Goal: Information Seeking & Learning: Check status

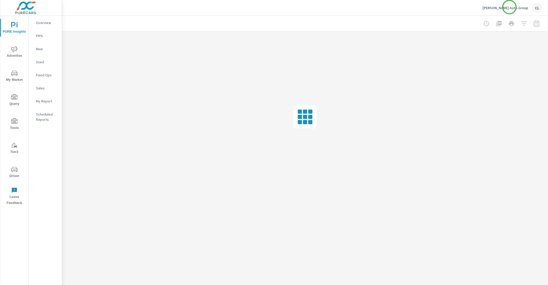
click at [510, 7] on p "Cavender Auto Group" at bounding box center [506, 7] width 46 height 5
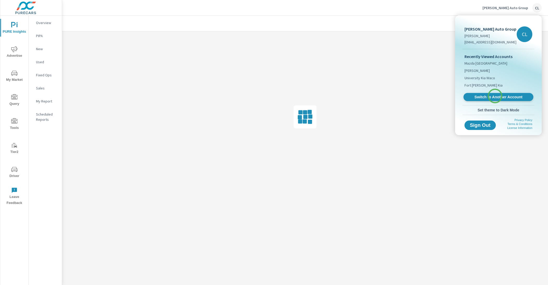
click at [495, 96] on span "Switch to Another Account" at bounding box center [499, 97] width 64 height 5
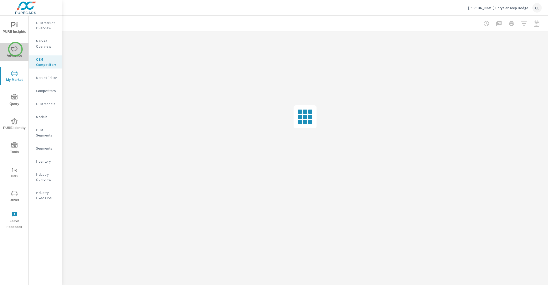
click at [15, 49] on icon "nav menu" at bounding box center [14, 49] width 6 height 6
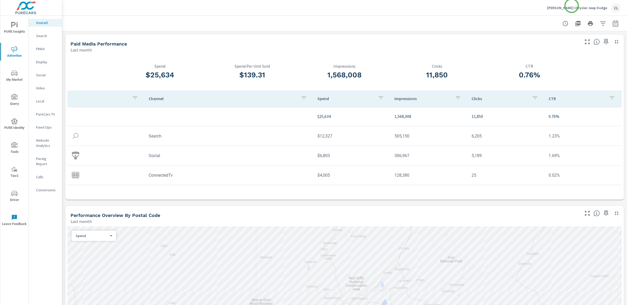
click at [548, 6] on p "Stephen Wade Chrysler Jeep Dodge" at bounding box center [577, 7] width 60 height 5
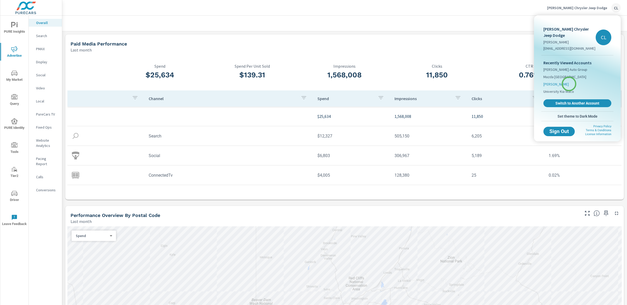
click at [548, 84] on span "[PERSON_NAME]" at bounding box center [555, 83] width 25 height 5
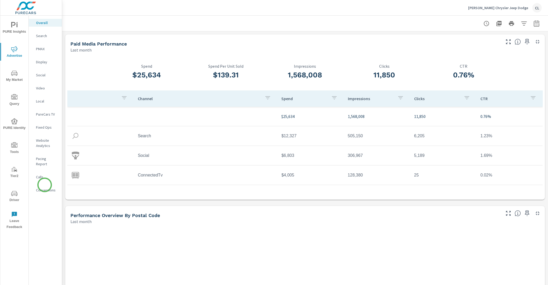
click at [45, 187] on p "Conversions" at bounding box center [47, 189] width 22 height 5
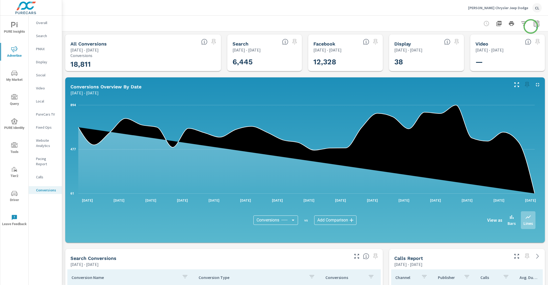
click at [534, 26] on icon "button" at bounding box center [536, 23] width 5 height 6
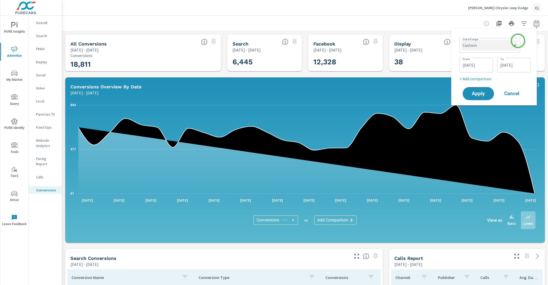
click at [509, 46] on select "Custom [DATE] Last week Last 7 days Last 14 days Last 30 days Last 45 days Last…" at bounding box center [490, 45] width 56 height 10
select select "Last month"
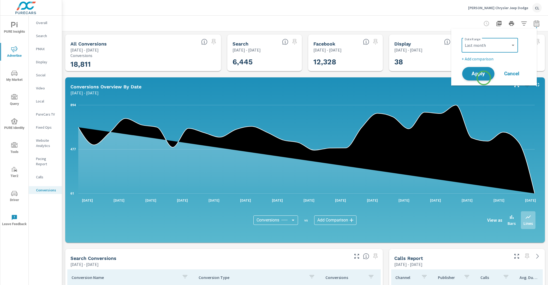
click at [484, 78] on button "Apply" at bounding box center [478, 74] width 32 height 14
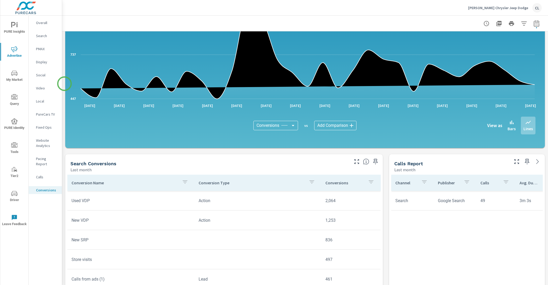
scroll to position [123, 0]
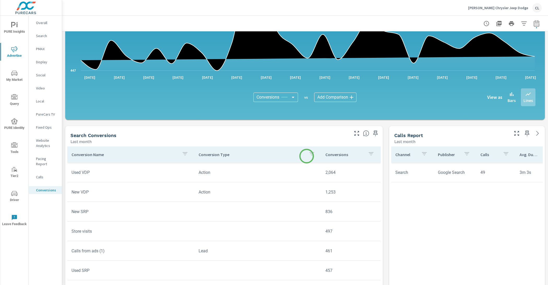
click at [309, 156] on icon "button" at bounding box center [312, 153] width 6 height 6
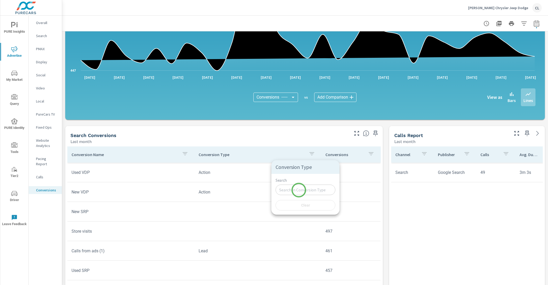
click at [299, 190] on input "Search" at bounding box center [306, 189] width 60 height 10
type input "lead"
click at [341, 195] on div at bounding box center [274, 142] width 548 height 285
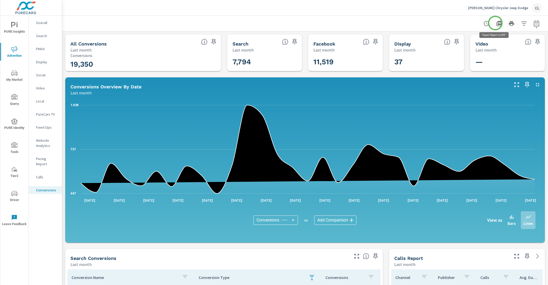
click at [497, 23] on icon "button" at bounding box center [499, 23] width 5 height 5
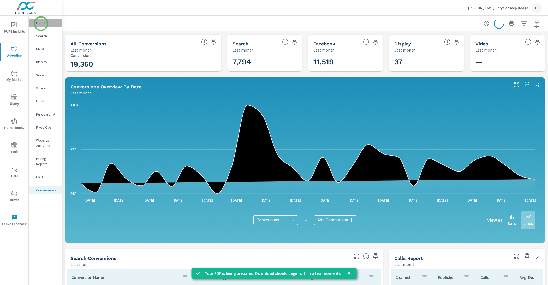
click at [41, 24] on p "Overall" at bounding box center [47, 22] width 22 height 5
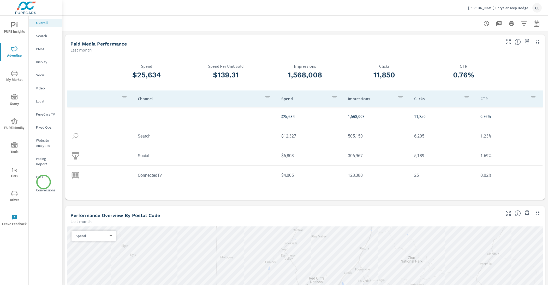
click at [44, 187] on p "Conversions" at bounding box center [47, 189] width 22 height 5
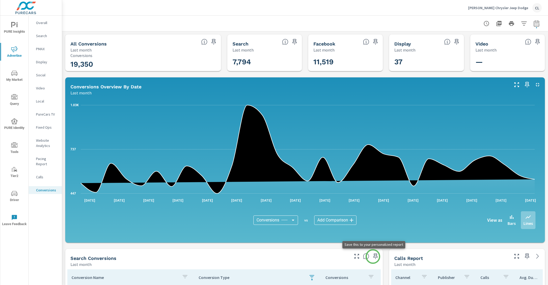
click at [373, 256] on icon "button" at bounding box center [376, 256] width 6 height 6
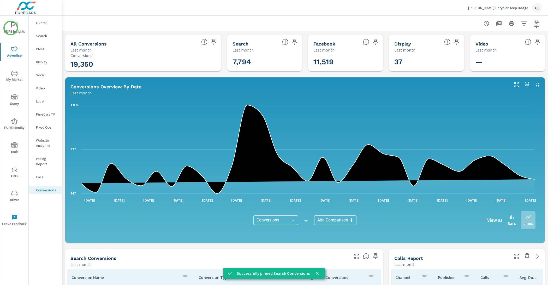
click at [11, 28] on span "PURE Insights" at bounding box center [14, 28] width 25 height 13
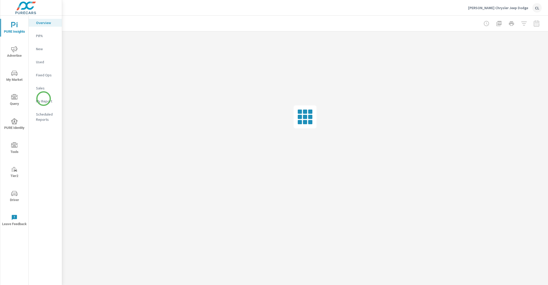
click at [44, 99] on p "My Report" at bounding box center [47, 100] width 22 height 5
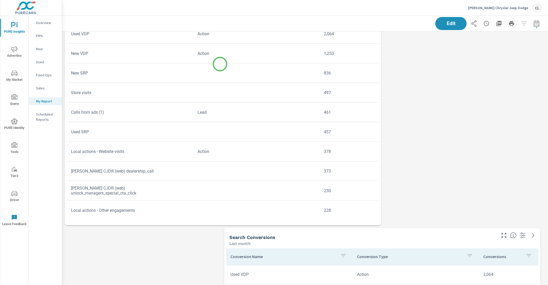
scroll to position [308, 0]
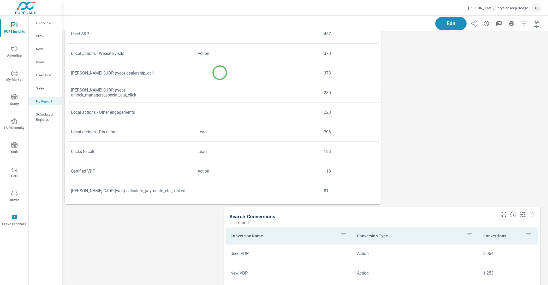
scroll to position [29, 0]
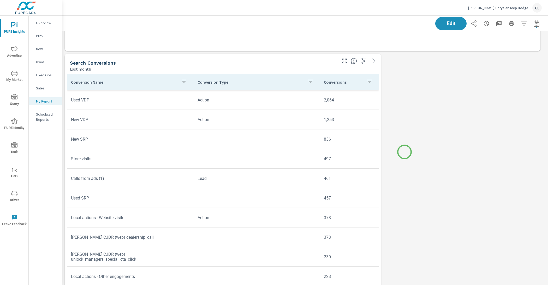
scroll to position [220, 0]
click at [281, 66] on div "Last month" at bounding box center [203, 69] width 266 height 6
click at [453, 22] on span "Edit" at bounding box center [450, 23] width 21 height 5
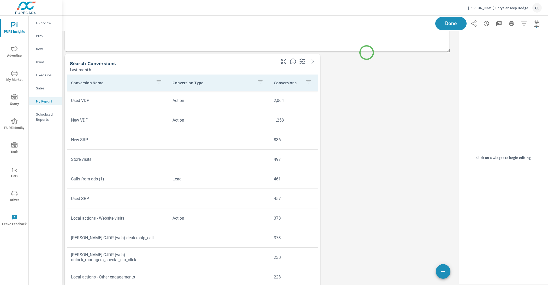
scroll to position [1094, 400]
click at [259, 66] on div "Last month" at bounding box center [172, 69] width 205 height 6
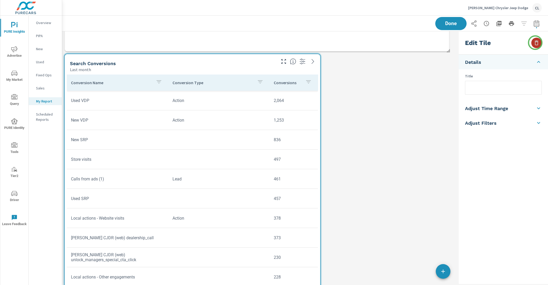
click at [536, 43] on icon "button" at bounding box center [537, 42] width 4 height 5
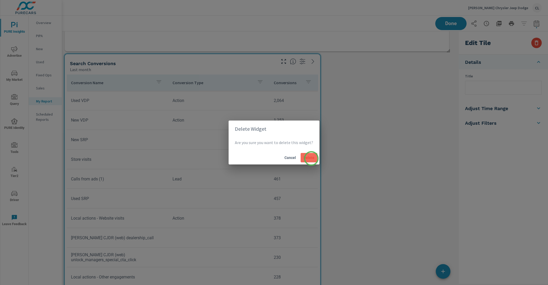
click at [312, 158] on span "Delete" at bounding box center [309, 157] width 13 height 5
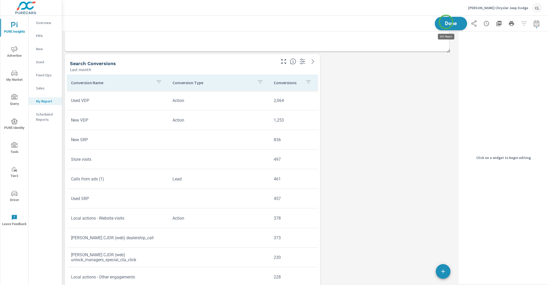
scroll to position [853, 400]
click at [446, 22] on span "Done" at bounding box center [450, 23] width 21 height 5
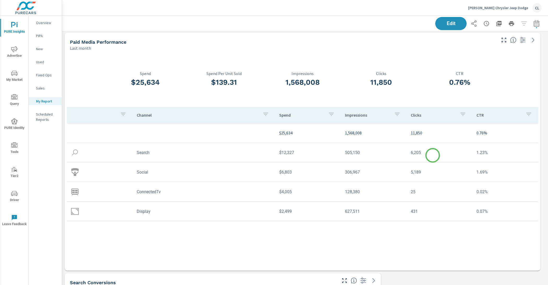
scroll to position [0, 0]
click at [497, 24] on icon "button" at bounding box center [499, 23] width 5 height 5
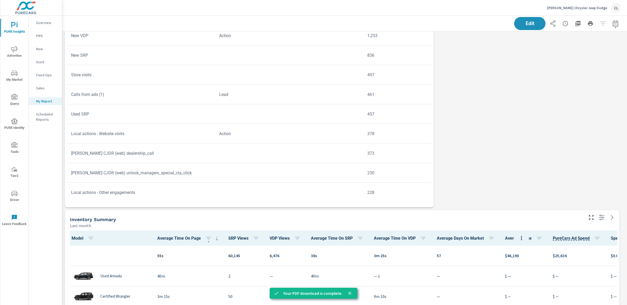
scroll to position [853, 570]
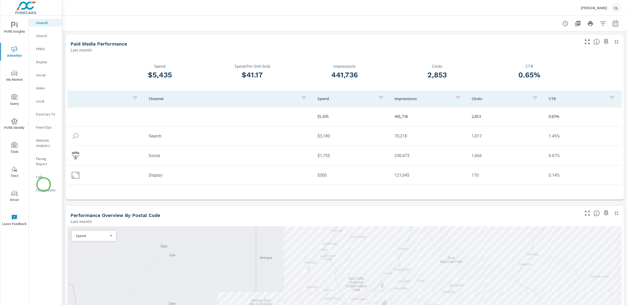
click at [44, 187] on p "Conversions" at bounding box center [47, 189] width 22 height 5
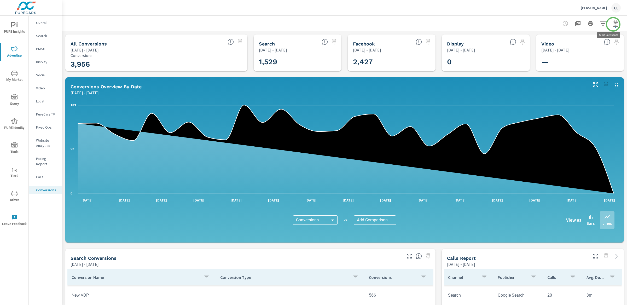
click at [613, 24] on icon "button" at bounding box center [614, 23] width 5 height 6
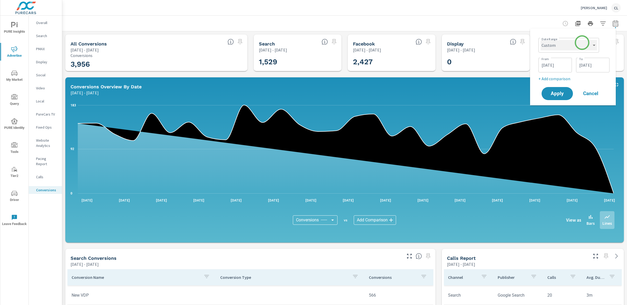
click at [582, 43] on select "Custom [DATE] Last week Last 7 days Last 14 days Last 30 days Last 45 days Last…" at bounding box center [568, 45] width 56 height 10
select select "Last month"
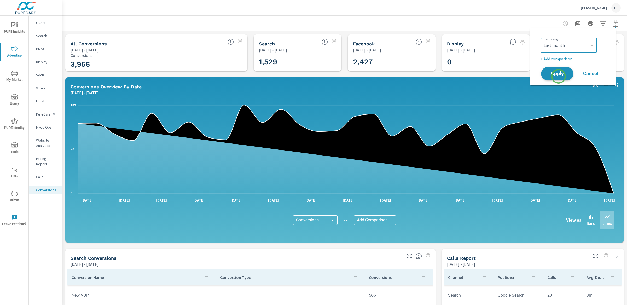
click at [557, 74] on span "Apply" at bounding box center [556, 73] width 21 height 5
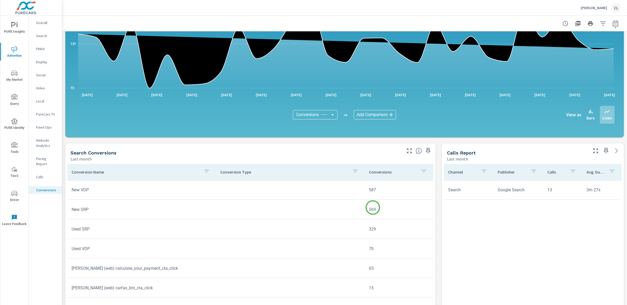
scroll to position [132, 0]
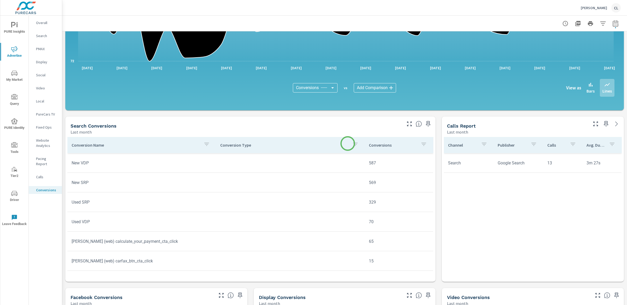
click at [352, 143] on icon "button" at bounding box center [355, 144] width 6 height 6
click at [336, 180] on input "Search" at bounding box center [349, 180] width 60 height 10
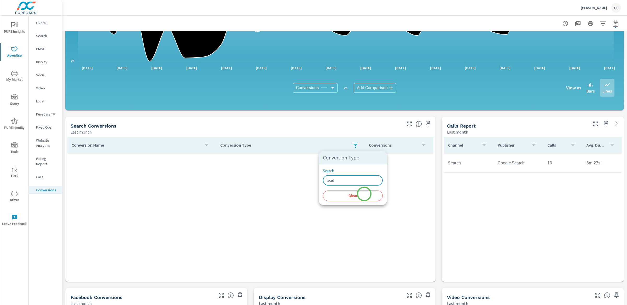
type input "lead"
click at [357, 200] on button "Clear" at bounding box center [353, 195] width 60 height 10
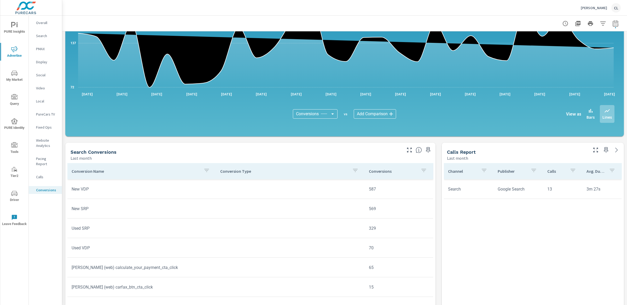
scroll to position [118, 0]
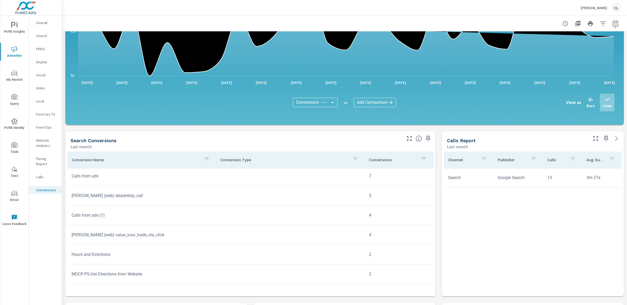
scroll to position [115, 0]
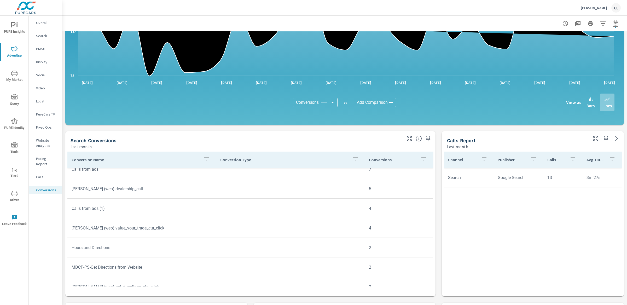
scroll to position [133, 0]
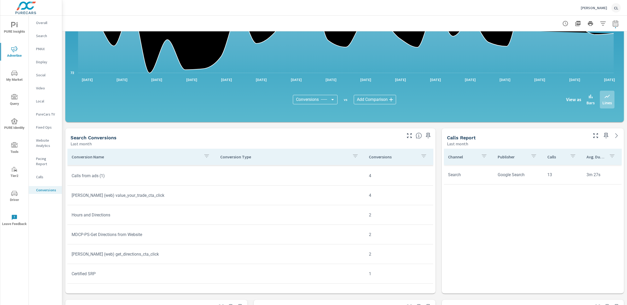
scroll to position [121, 0]
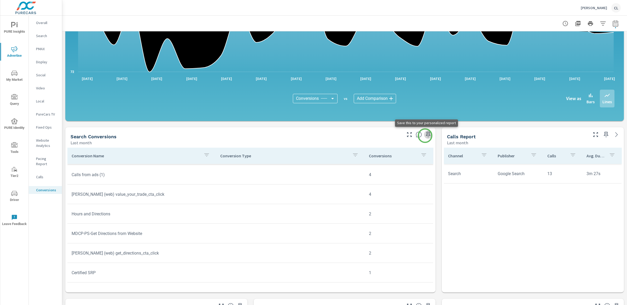
click at [426, 136] on icon "button" at bounding box center [428, 135] width 4 height 6
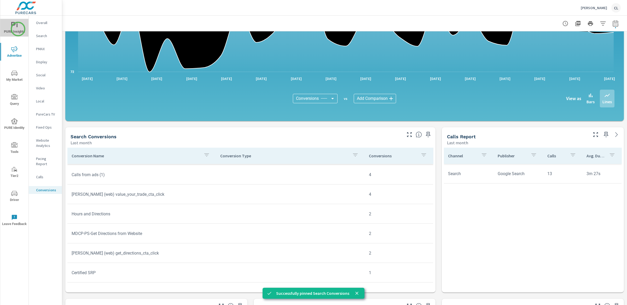
click at [18, 29] on span "PURE Insights" at bounding box center [14, 28] width 25 height 13
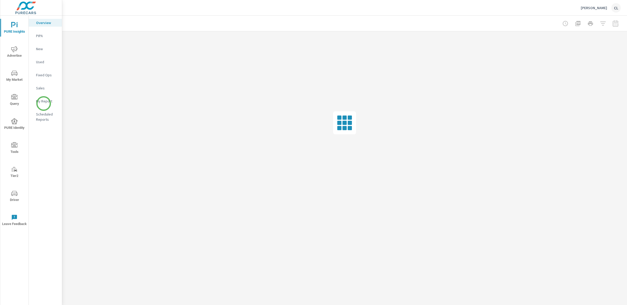
click at [44, 103] on div "My Report" at bounding box center [45, 101] width 33 height 8
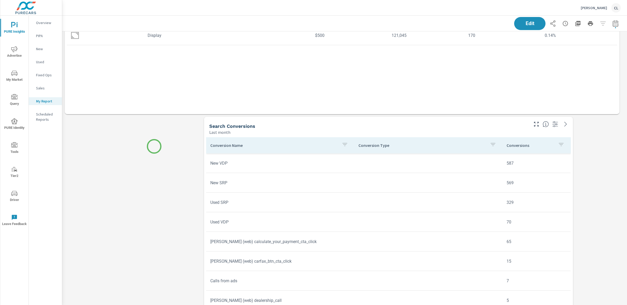
scroll to position [156, 0]
click at [575, 23] on icon "button" at bounding box center [577, 23] width 5 height 5
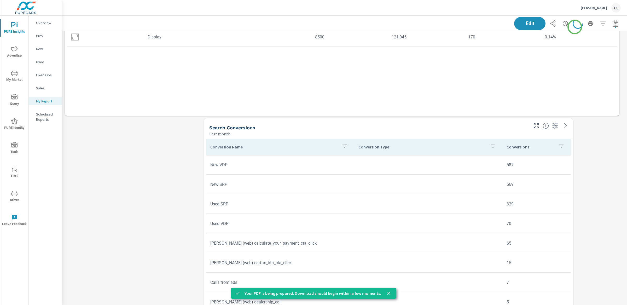
scroll to position [673, 570]
